Goal: Transaction & Acquisition: Purchase product/service

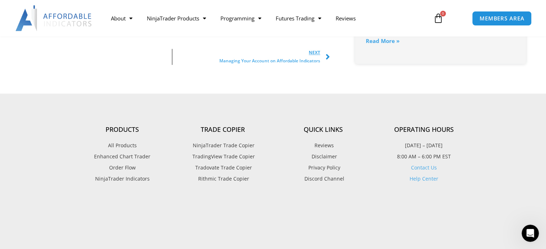
scroll to position [933, 0]
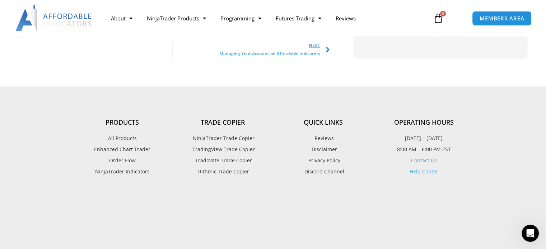
click at [222, 154] on span "TradingView Trade Copier" at bounding box center [222, 149] width 64 height 9
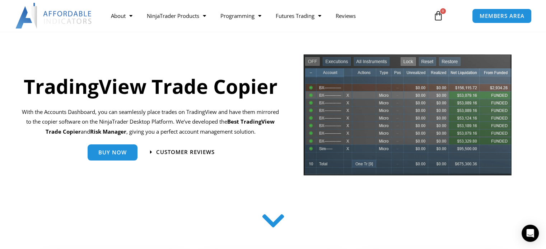
scroll to position [36, 0]
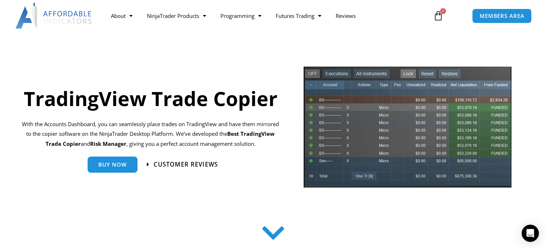
click at [174, 162] on span "Customer Reviews" at bounding box center [186, 164] width 64 height 6
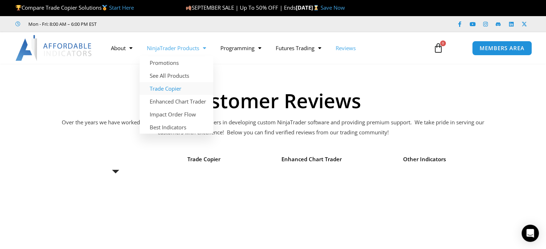
click at [171, 92] on link "Trade Copier" at bounding box center [177, 88] width 74 height 13
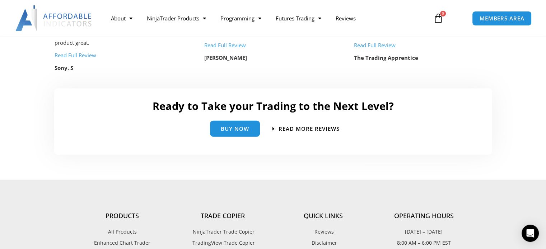
scroll to position [1543, 0]
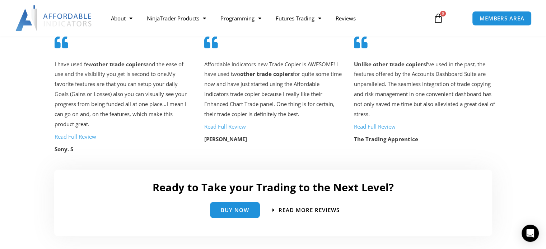
drag, startPoint x: 301, startPoint y: 113, endPoint x: 272, endPoint y: 146, distance: 43.7
click at [272, 146] on div "Affordable Indicators new Trade Copier is AWESOME! I have used two other trade …" at bounding box center [272, 104] width 137 height 88
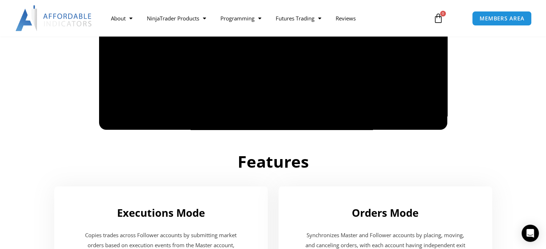
scroll to position [538, 0]
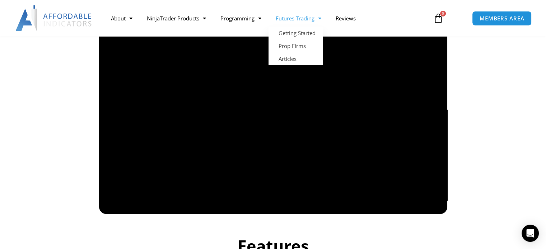
click at [300, 18] on link "Futures Trading" at bounding box center [298, 18] width 60 height 17
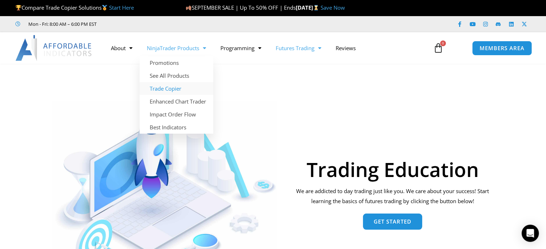
click at [169, 90] on link "Trade Copier" at bounding box center [177, 88] width 74 height 13
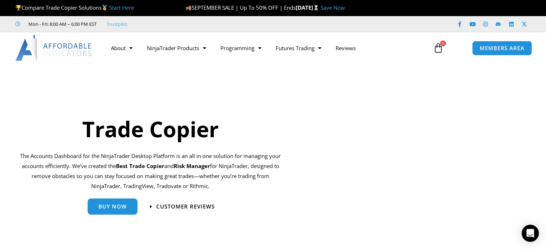
scroll to position [36, 0]
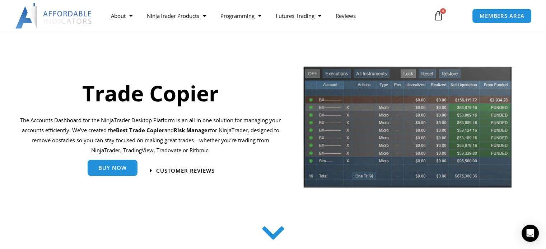
click at [118, 170] on span "Buy Now" at bounding box center [112, 167] width 28 height 5
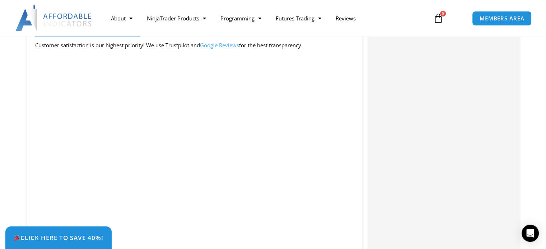
scroll to position [1004, 0]
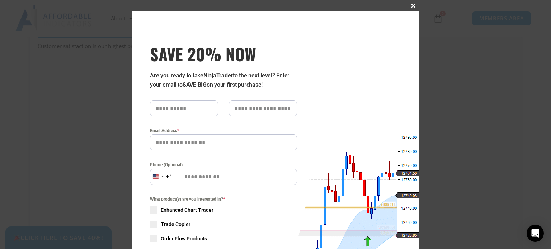
click at [412, 5] on span "SAVE 20% NOW popup" at bounding box center [413, 6] width 11 height 4
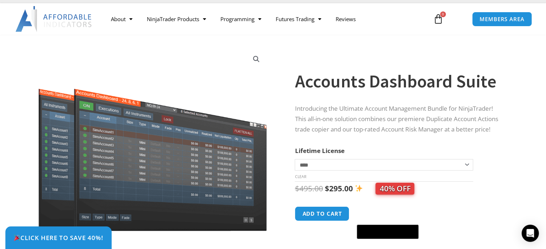
scroll to position [0, 0]
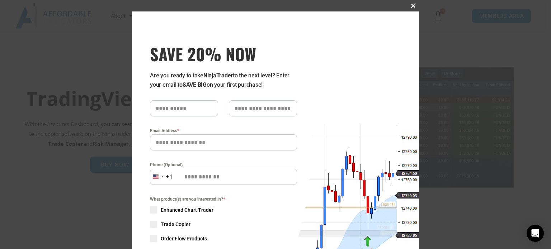
click at [409, 6] on span "SAVE 20% NOW popup" at bounding box center [413, 6] width 11 height 4
